Goal: Check status: Check status

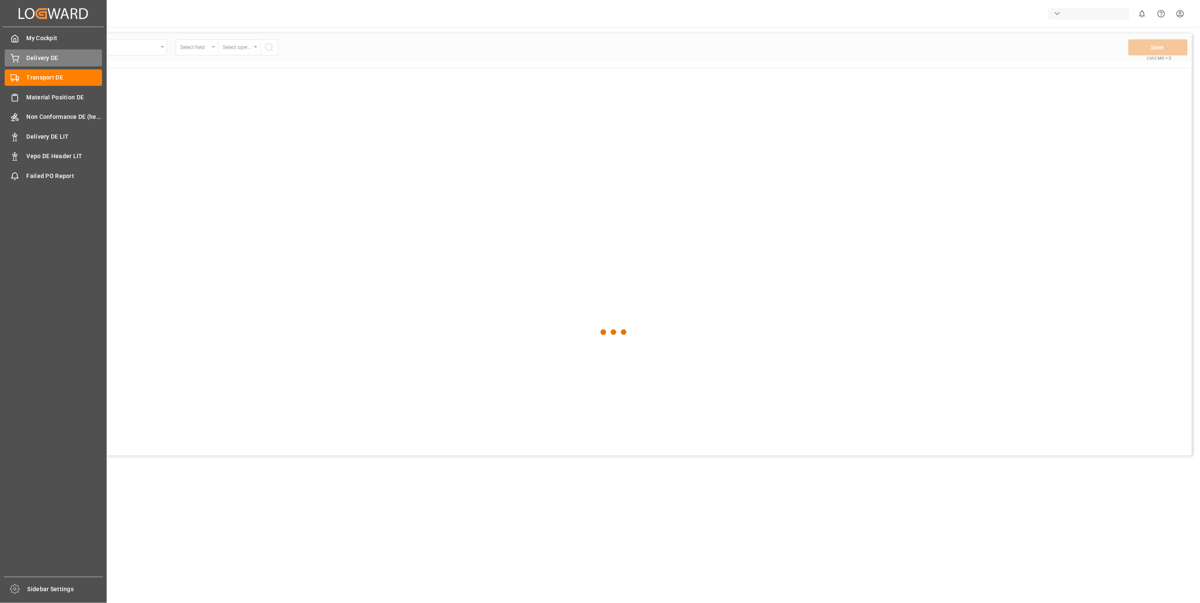
click at [39, 60] on span "Delivery DE" at bounding box center [65, 58] width 76 height 9
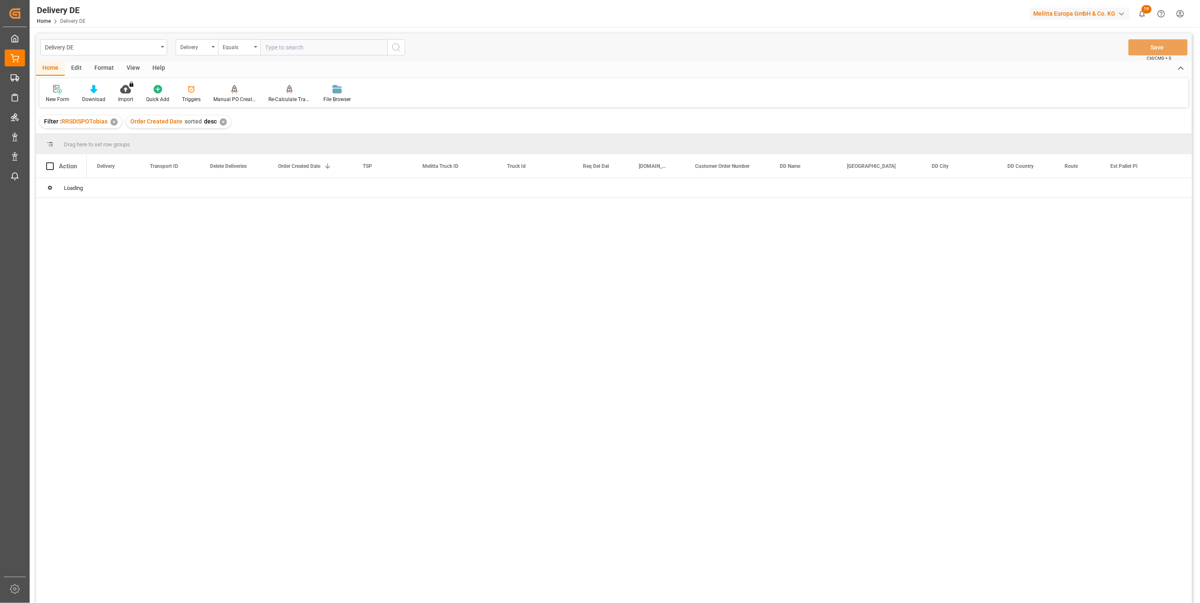
click at [289, 51] on input "text" at bounding box center [323, 47] width 127 height 16
type input "92562208"
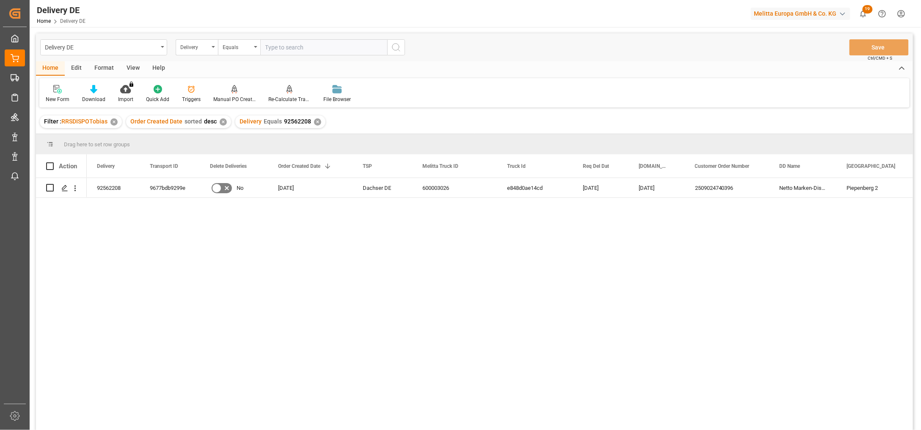
click at [288, 48] on input "text" at bounding box center [323, 47] width 127 height 16
paste input "92562208"
type input "92562208"
click at [317, 122] on div "✕" at bounding box center [317, 121] width 7 height 7
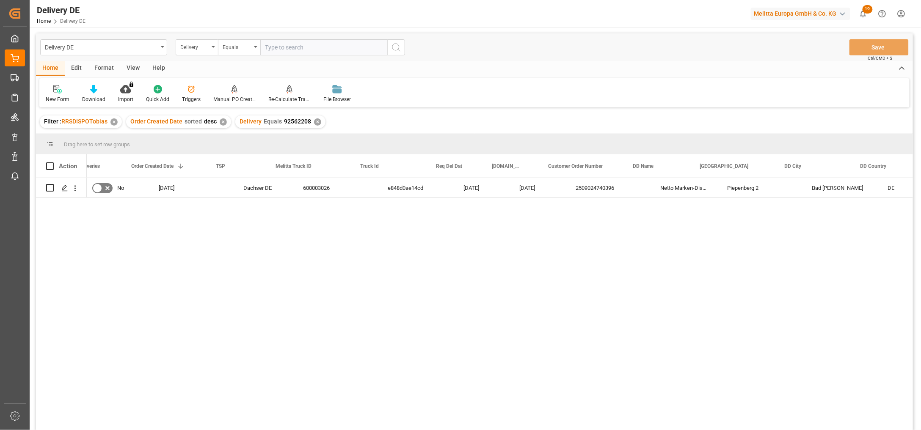
scroll to position [0, 94]
